Goal: Transaction & Acquisition: Obtain resource

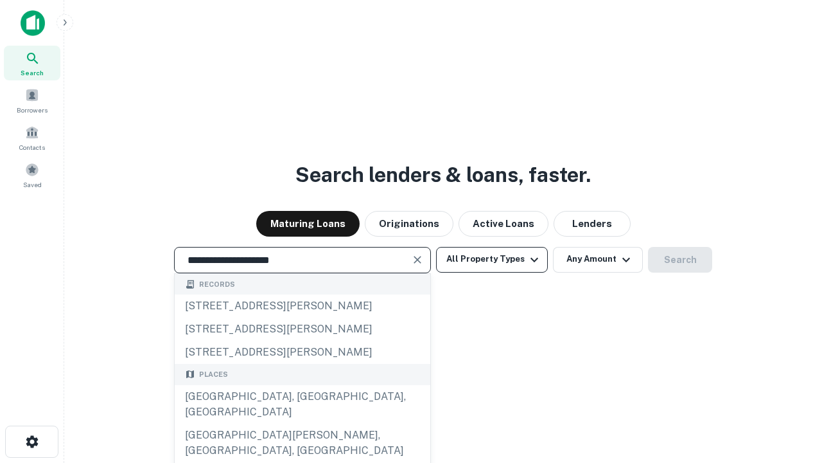
click at [302, 423] on div "[GEOGRAPHIC_DATA], [GEOGRAPHIC_DATA], [GEOGRAPHIC_DATA]" at bounding box center [303, 404] width 256 height 39
click at [492, 259] on button "All Property Types" at bounding box center [492, 260] width 112 height 26
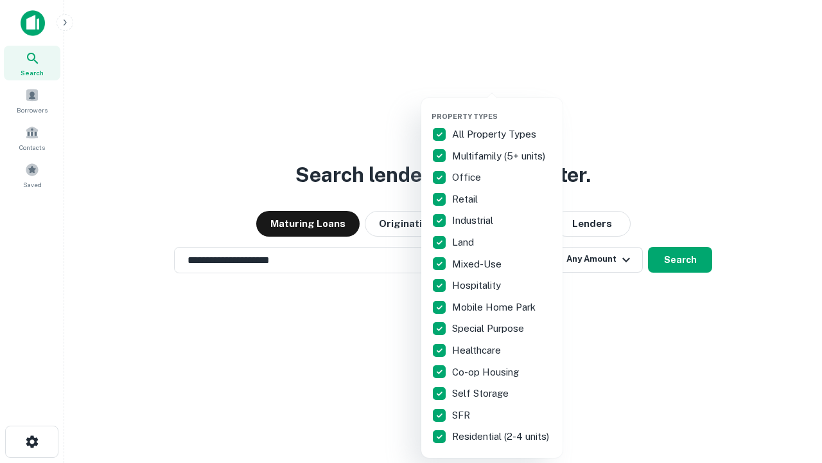
type input "**********"
click at [502, 108] on button "button" at bounding box center [502, 108] width 141 height 1
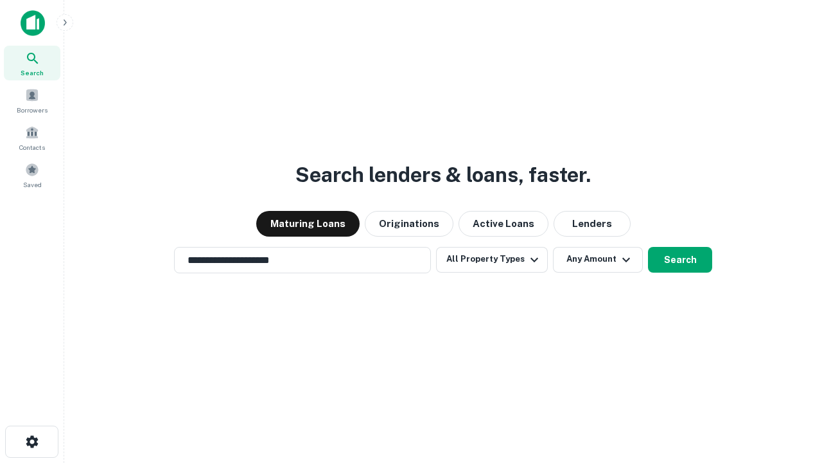
scroll to position [20, 0]
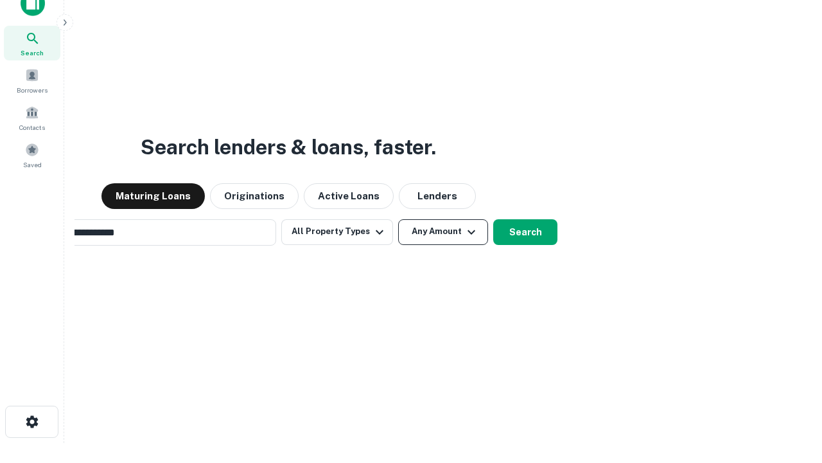
click at [398, 219] on button "Any Amount" at bounding box center [443, 232] width 90 height 26
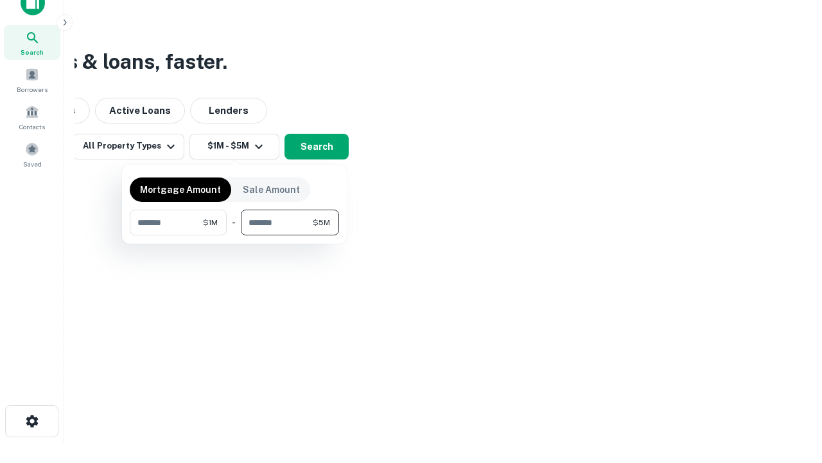
type input "*******"
click at [235, 235] on button "button" at bounding box center [234, 235] width 209 height 1
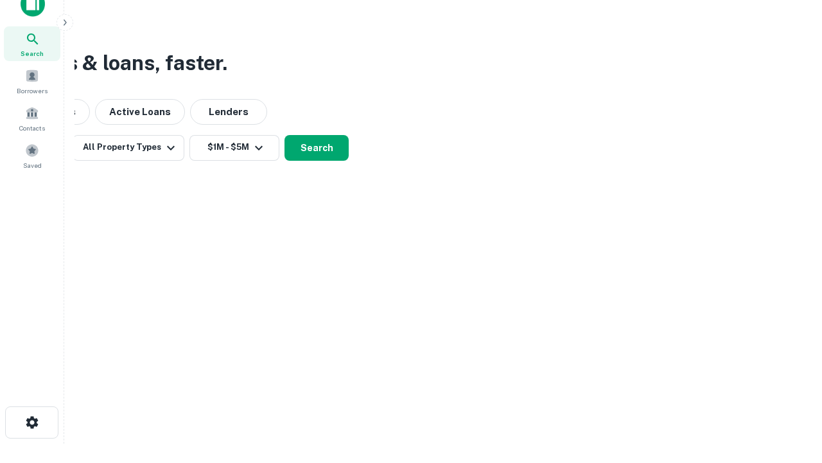
scroll to position [8, 237]
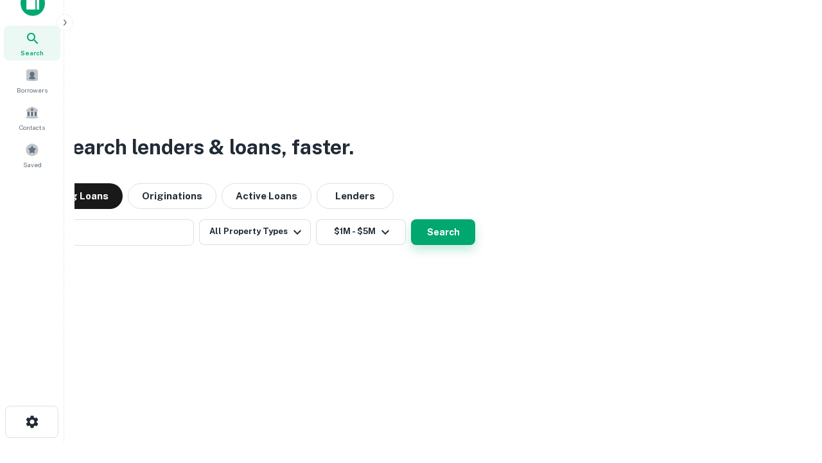
click at [411, 219] on button "Search" at bounding box center [443, 232] width 64 height 26
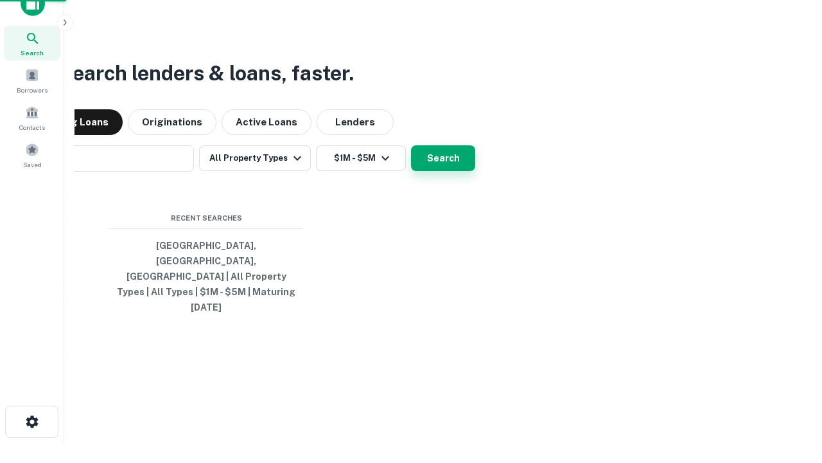
scroll to position [34, 364]
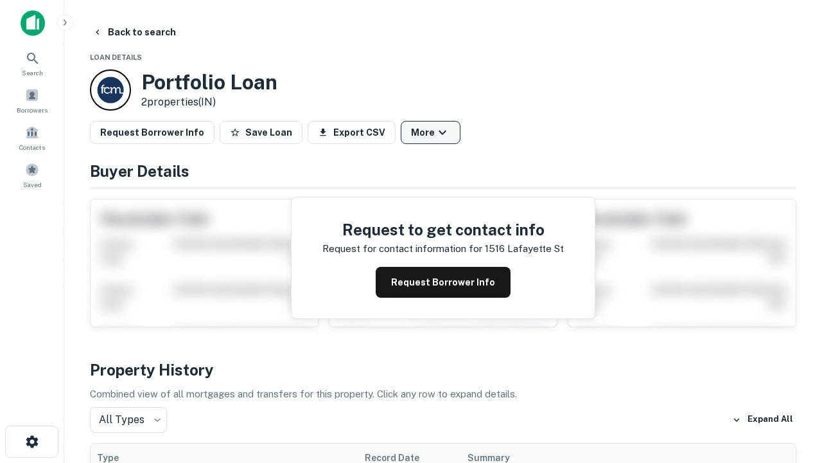
click at [431, 132] on button "More" at bounding box center [431, 132] width 60 height 23
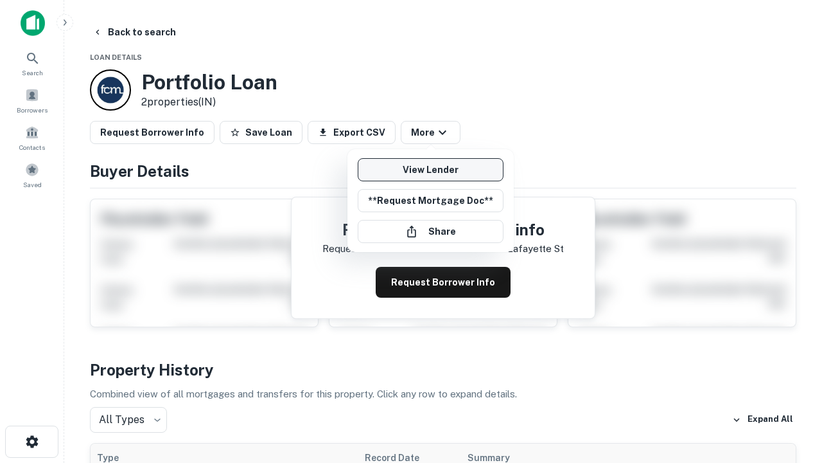
click at [431, 170] on link "View Lender" at bounding box center [431, 169] width 146 height 23
